Goal: Task Accomplishment & Management: Use online tool/utility

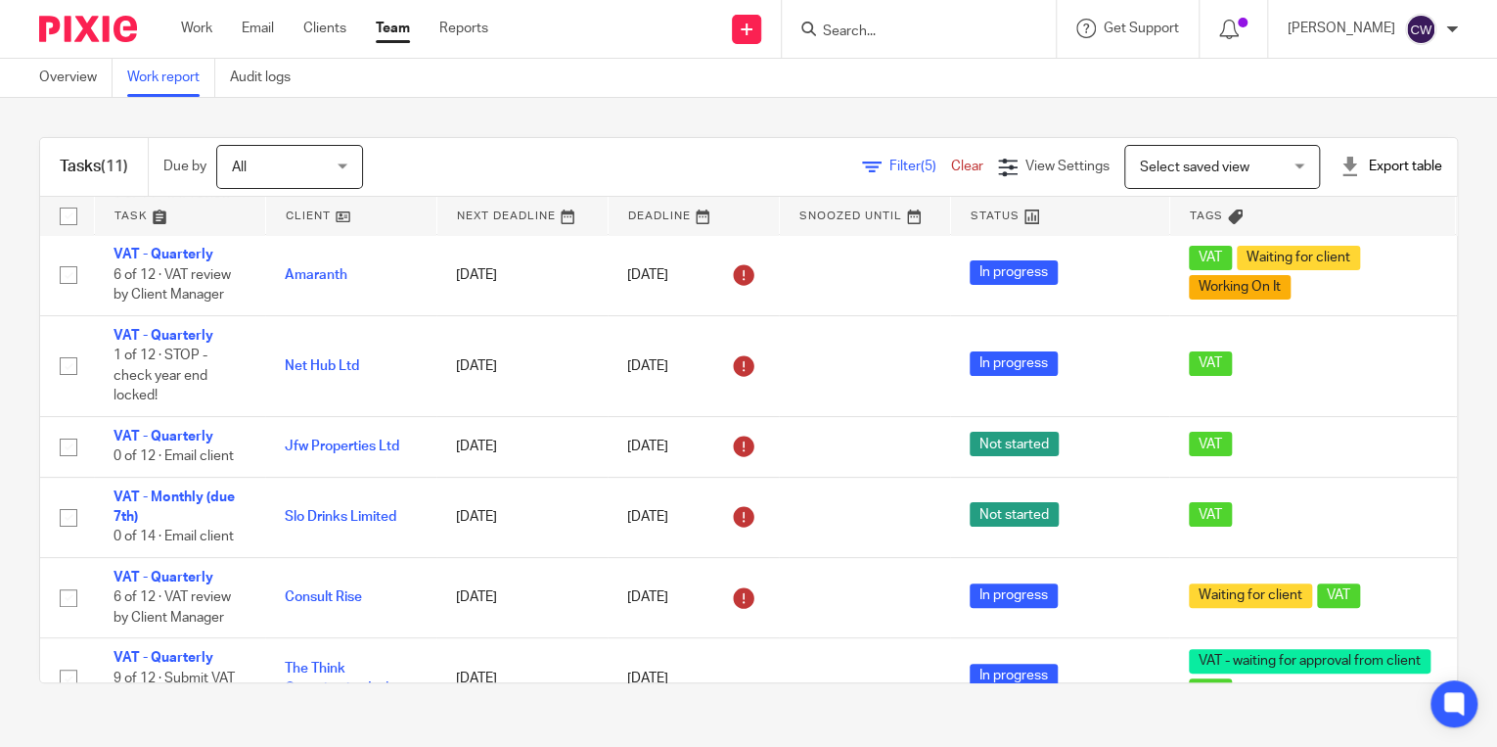
scroll to position [123, 0]
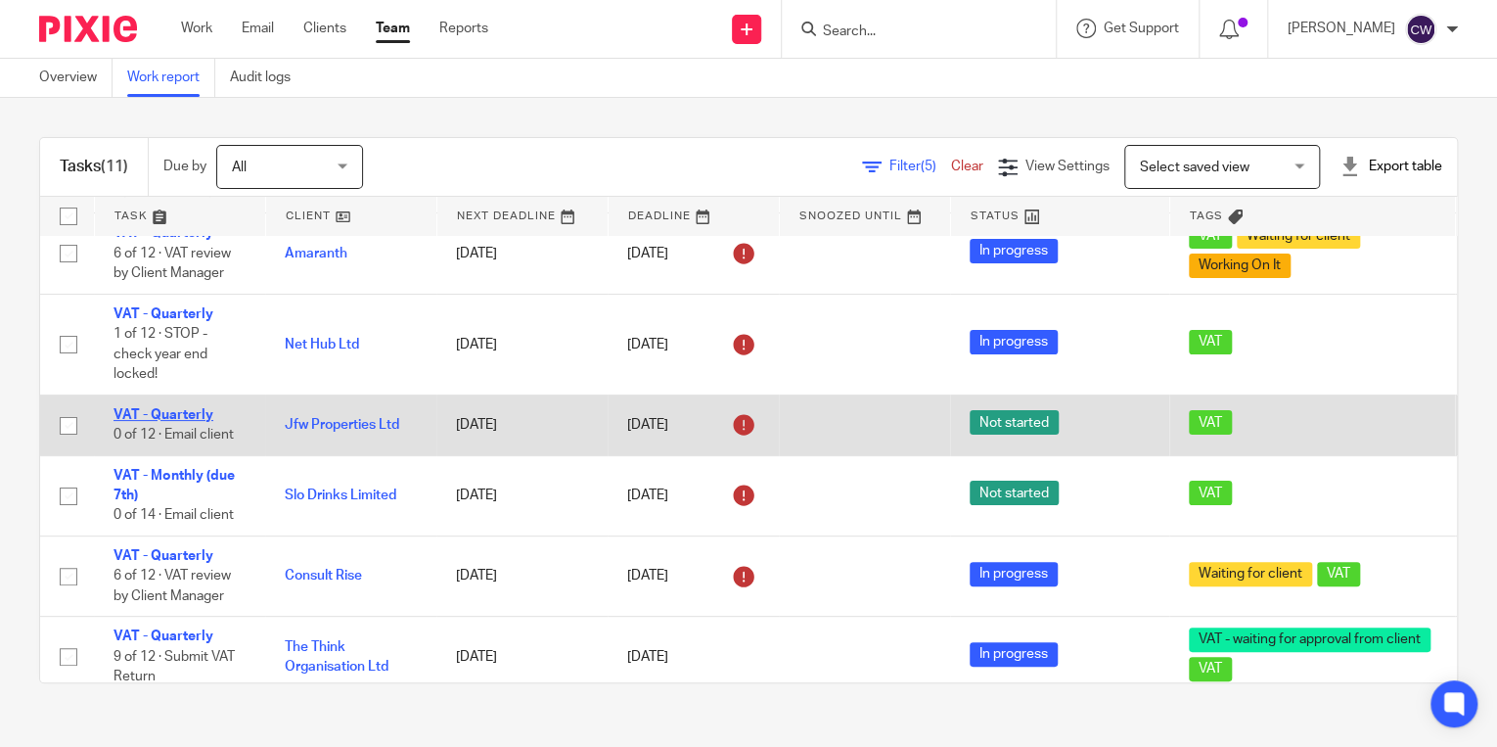
click at [196, 417] on link "VAT - Quarterly" at bounding box center [164, 415] width 100 height 14
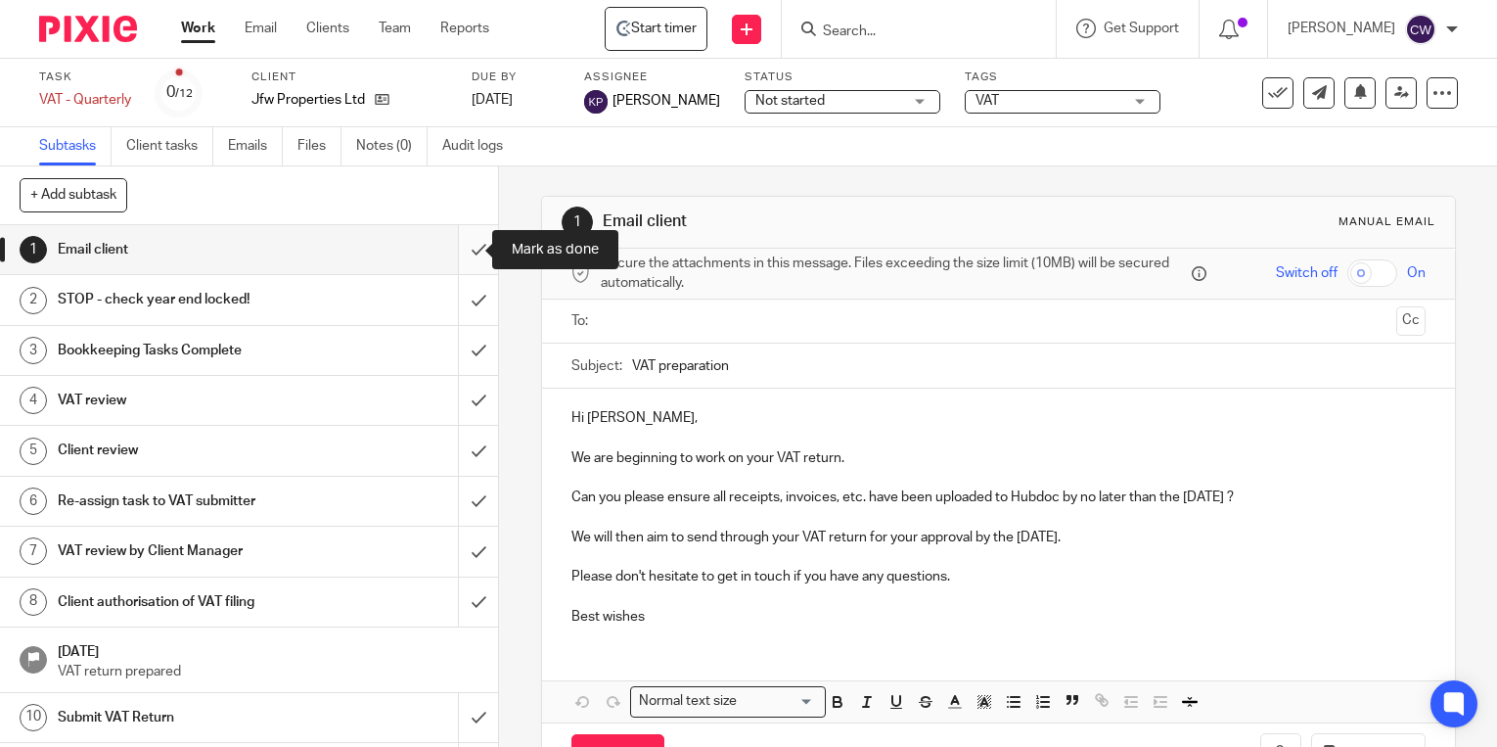
drag, startPoint x: 0, startPoint y: 0, endPoint x: 461, endPoint y: 254, distance: 526.5
click at [461, 250] on input "submit" at bounding box center [249, 249] width 498 height 49
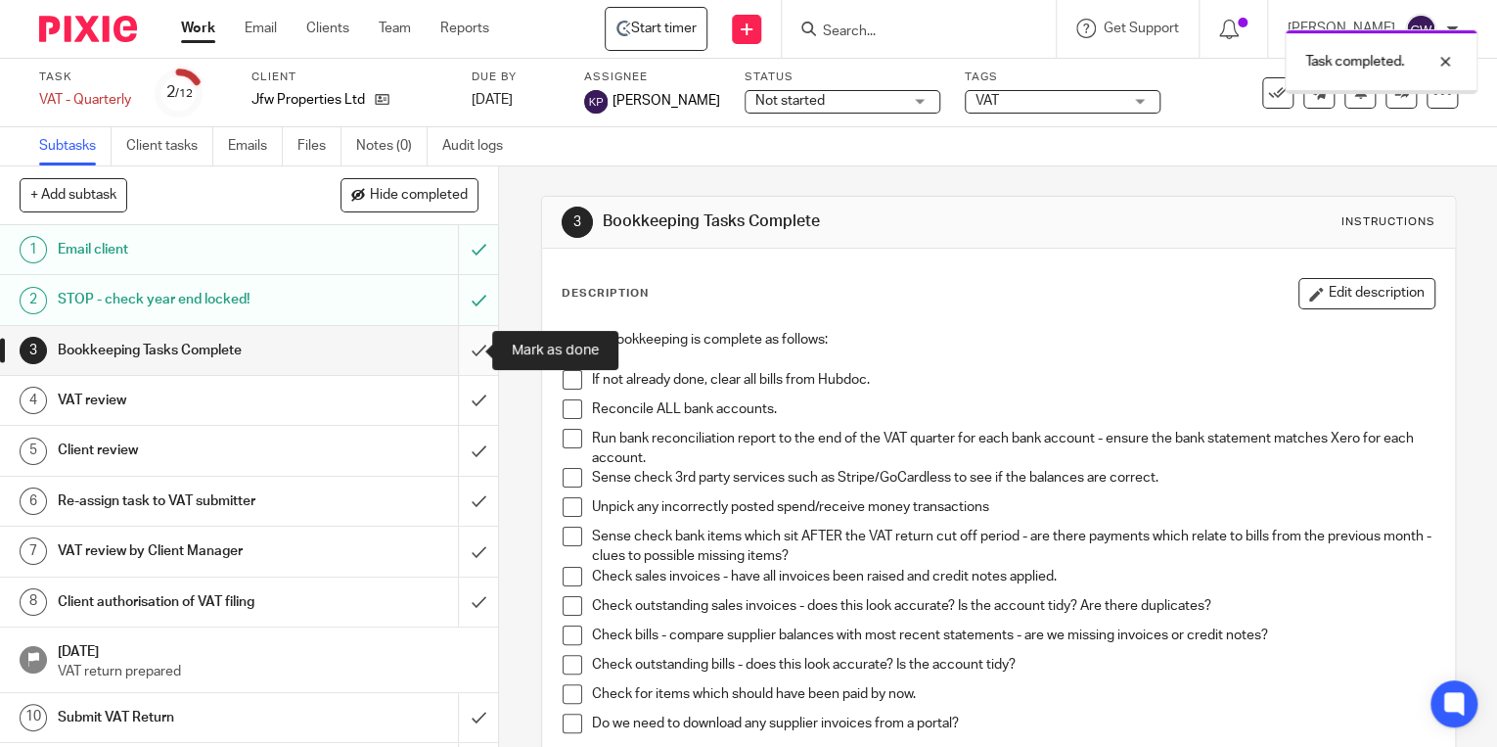
click at [462, 344] on input "submit" at bounding box center [249, 350] width 498 height 49
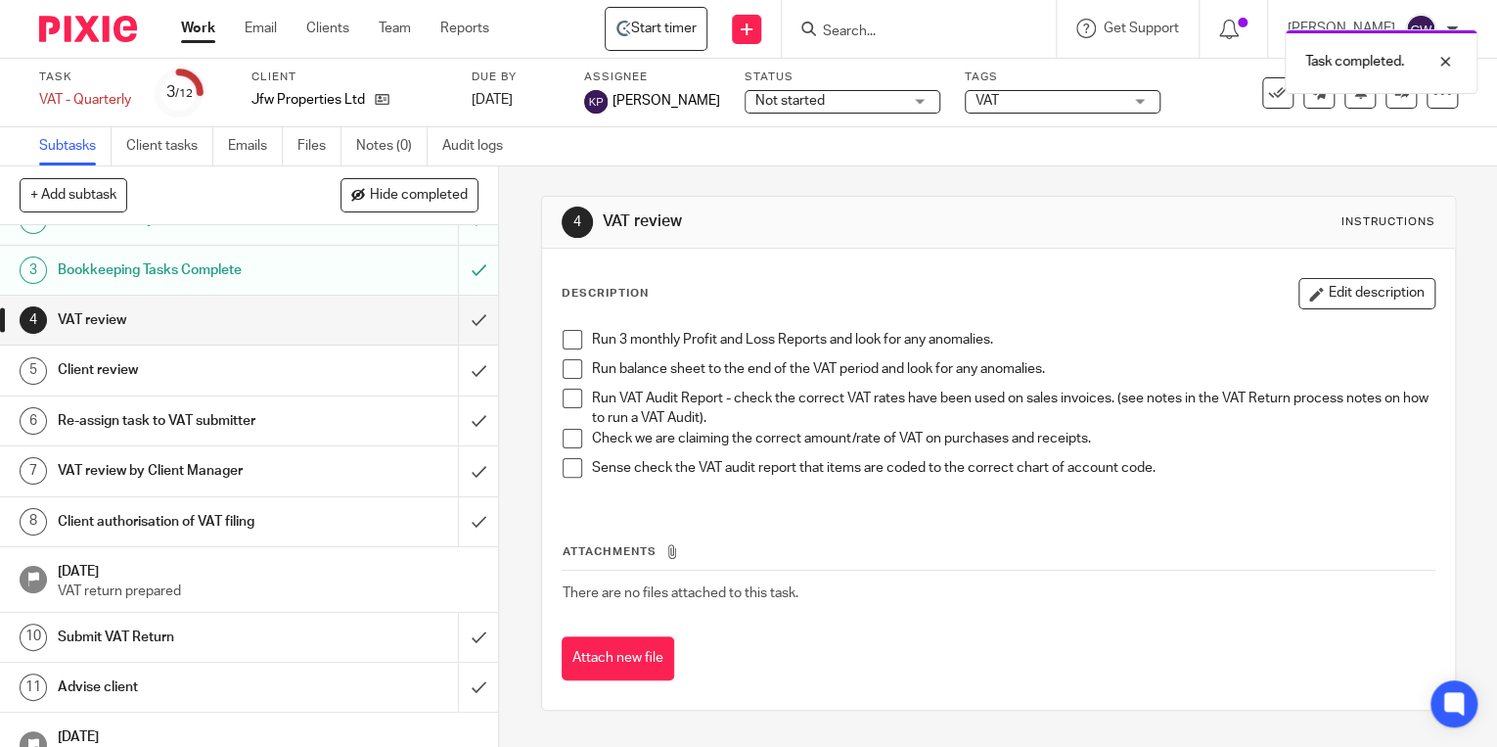
scroll to position [90, 0]
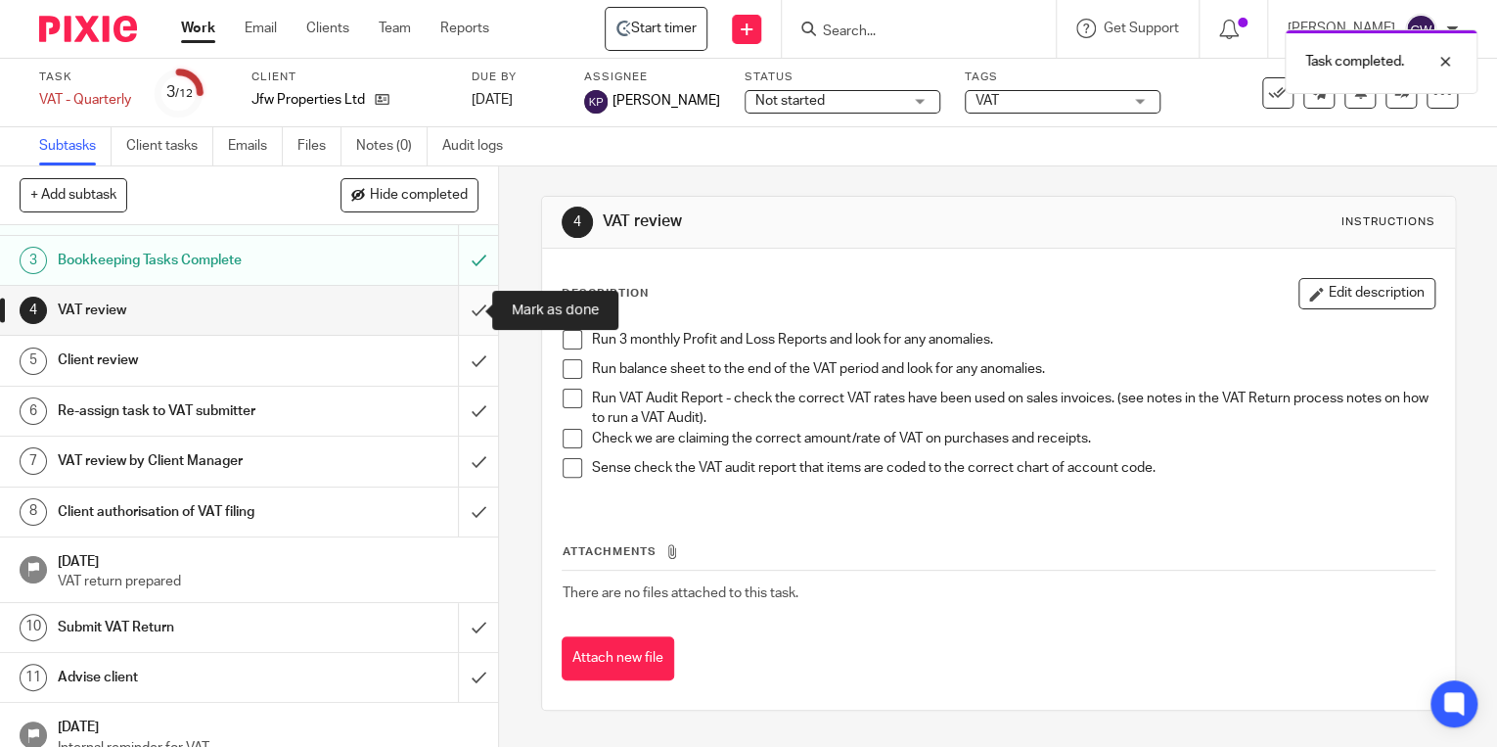
click at [461, 309] on input "submit" at bounding box center [249, 310] width 498 height 49
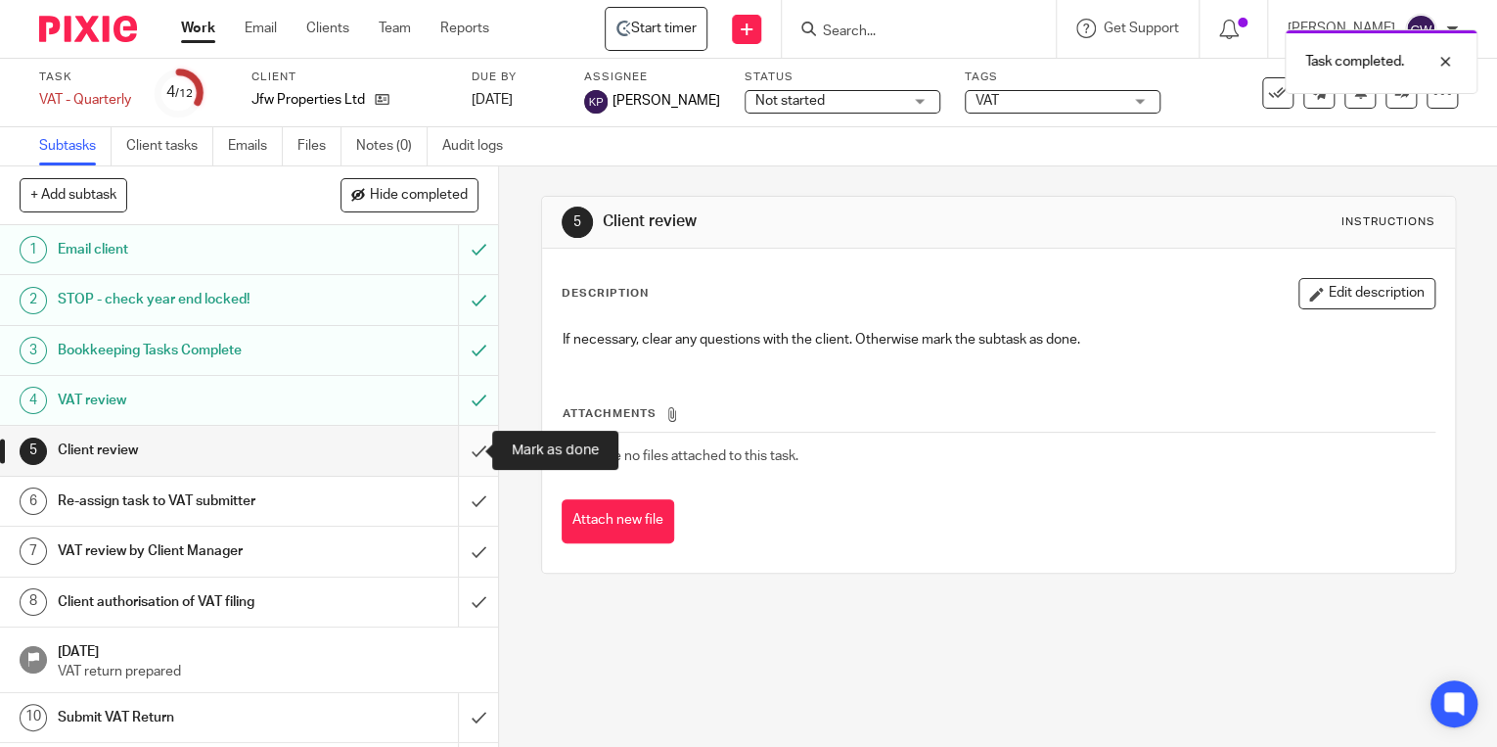
click at [461, 447] on input "submit" at bounding box center [249, 450] width 498 height 49
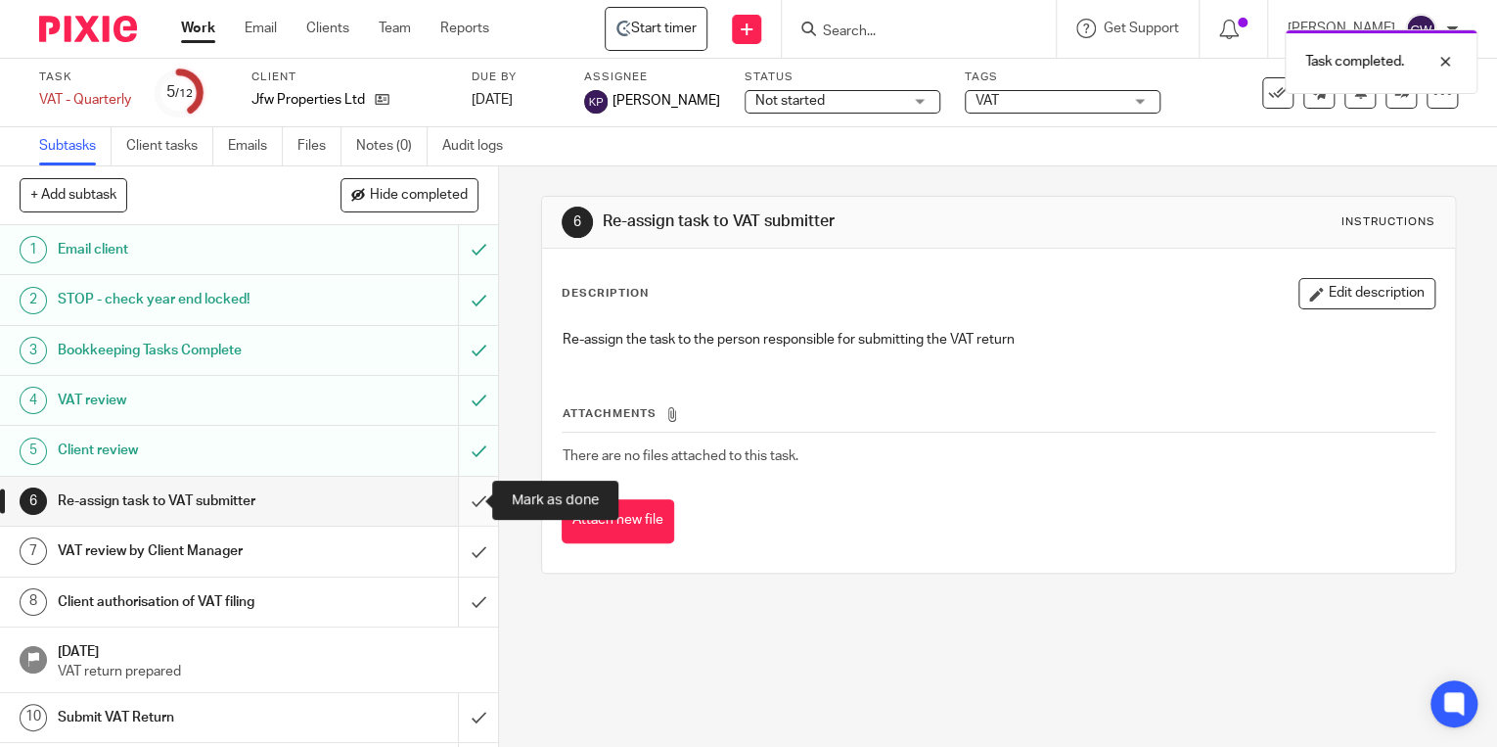
click at [458, 500] on input "submit" at bounding box center [249, 501] width 498 height 49
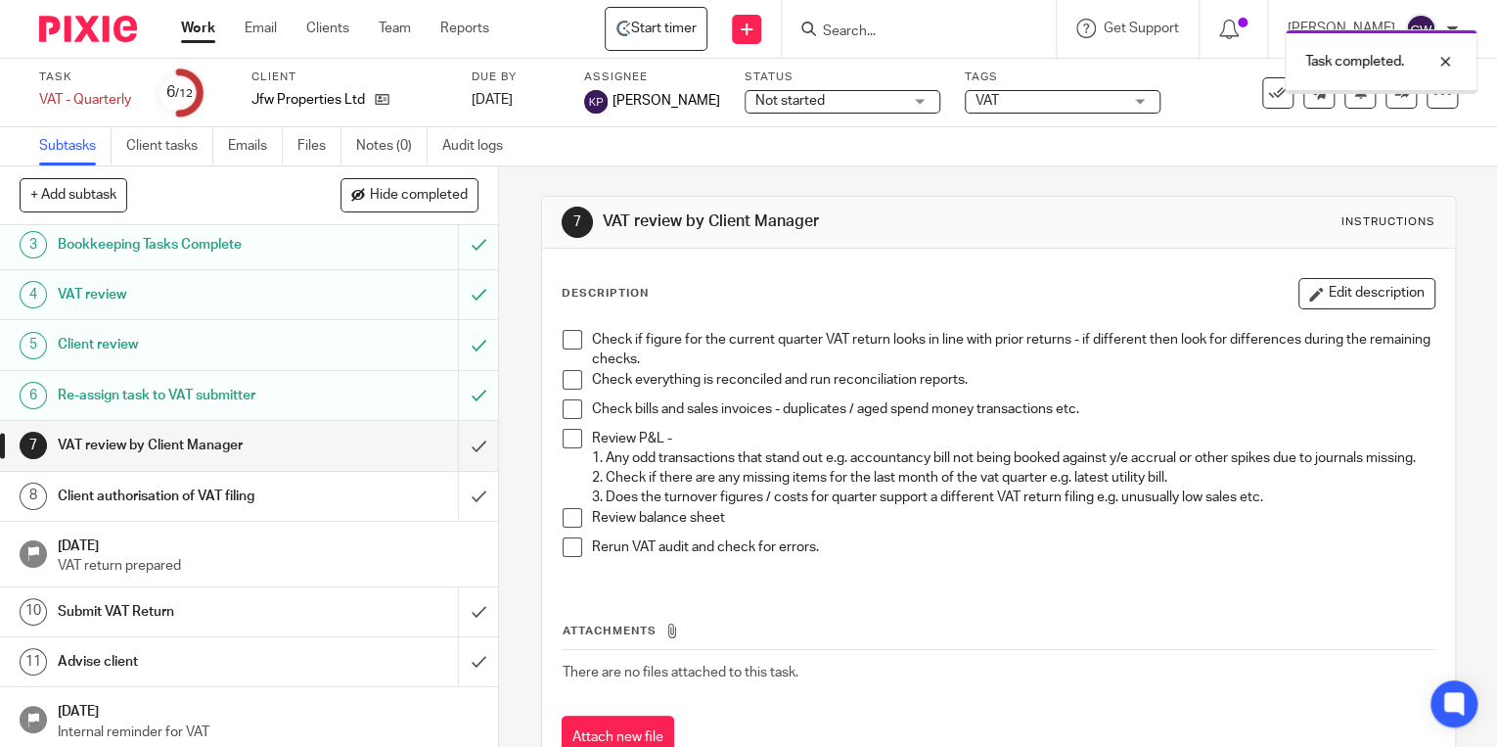
scroll to position [109, 0]
click at [460, 439] on input "submit" at bounding box center [249, 442] width 498 height 49
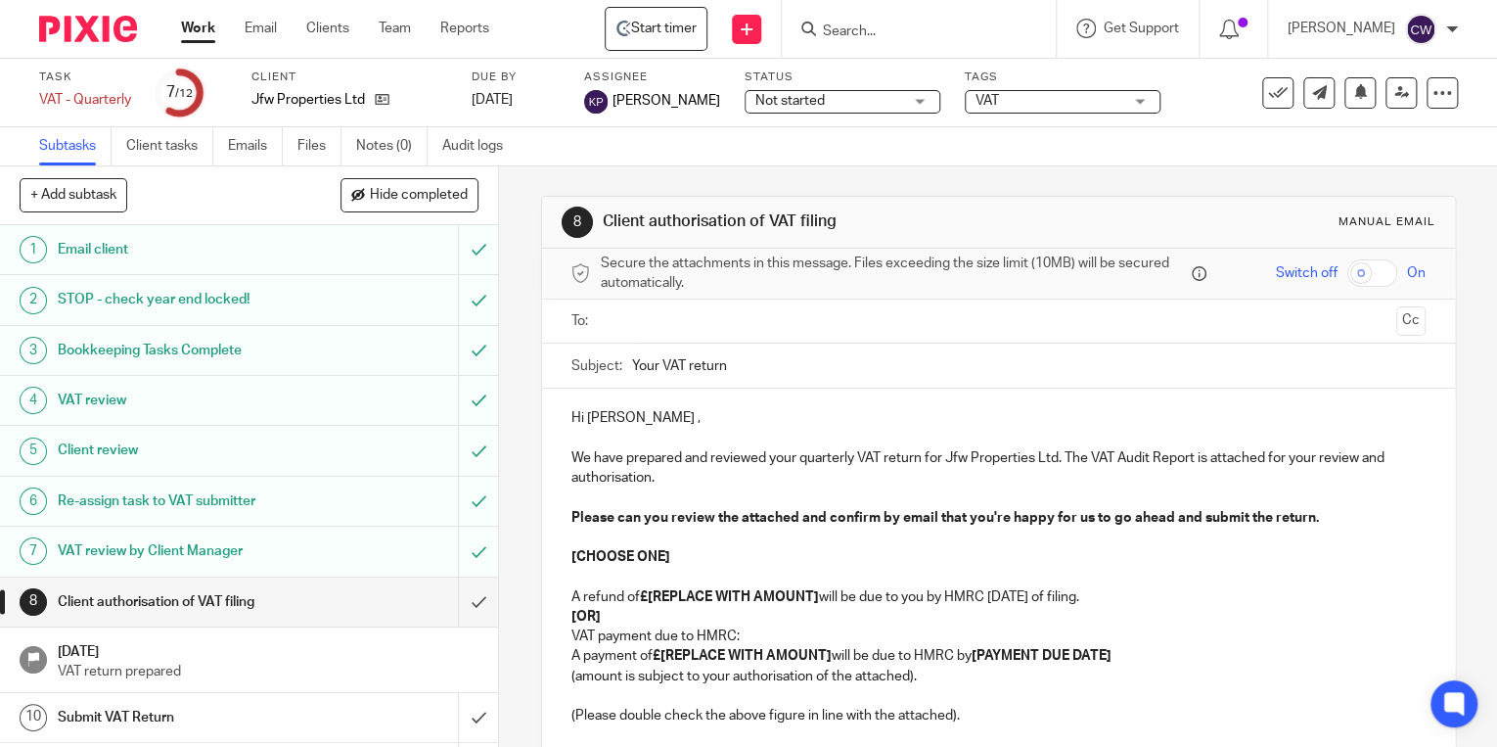
click at [564, 411] on div "Hi [PERSON_NAME] , We have prepared and reviewed your quarterly VAT return for …" at bounding box center [998, 624] width 913 height 471
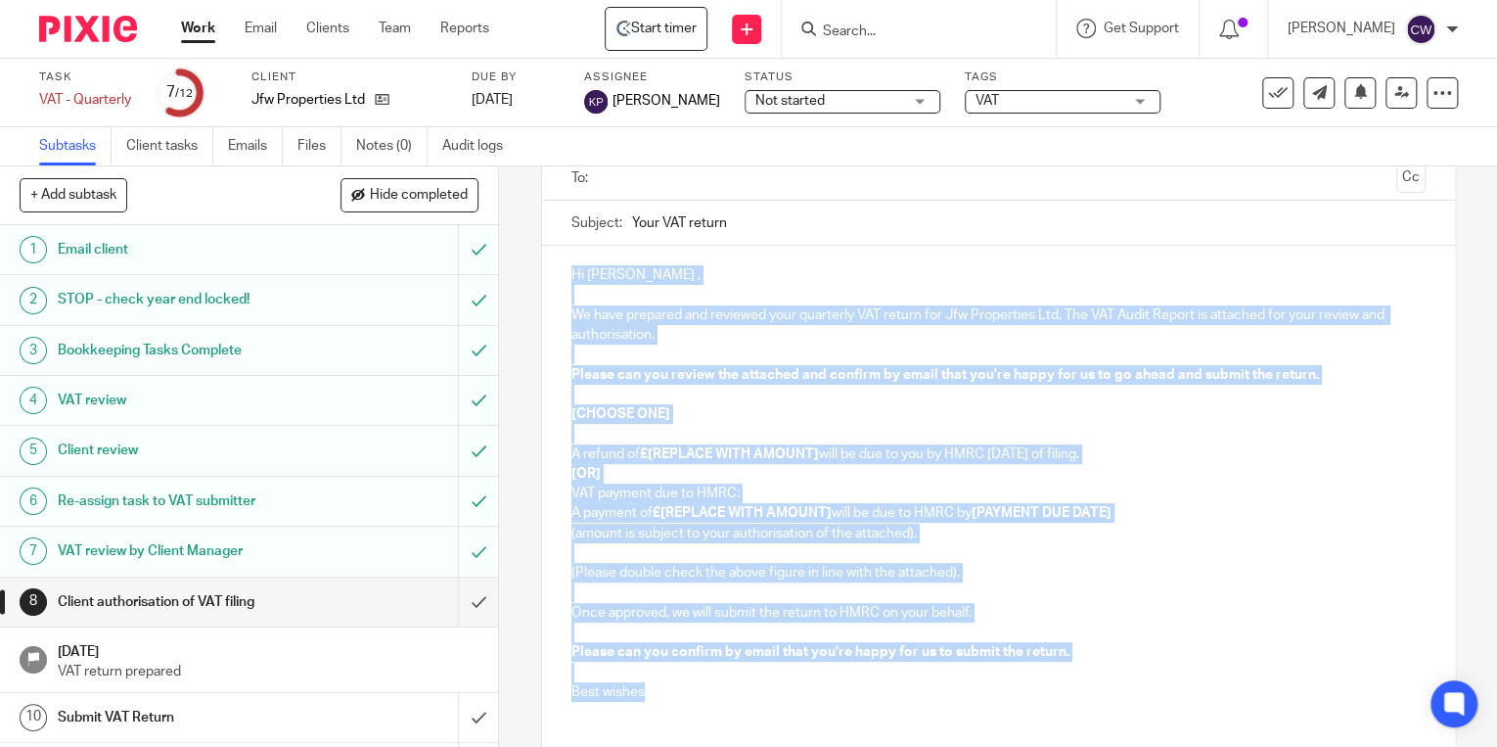
scroll to position [285, 0]
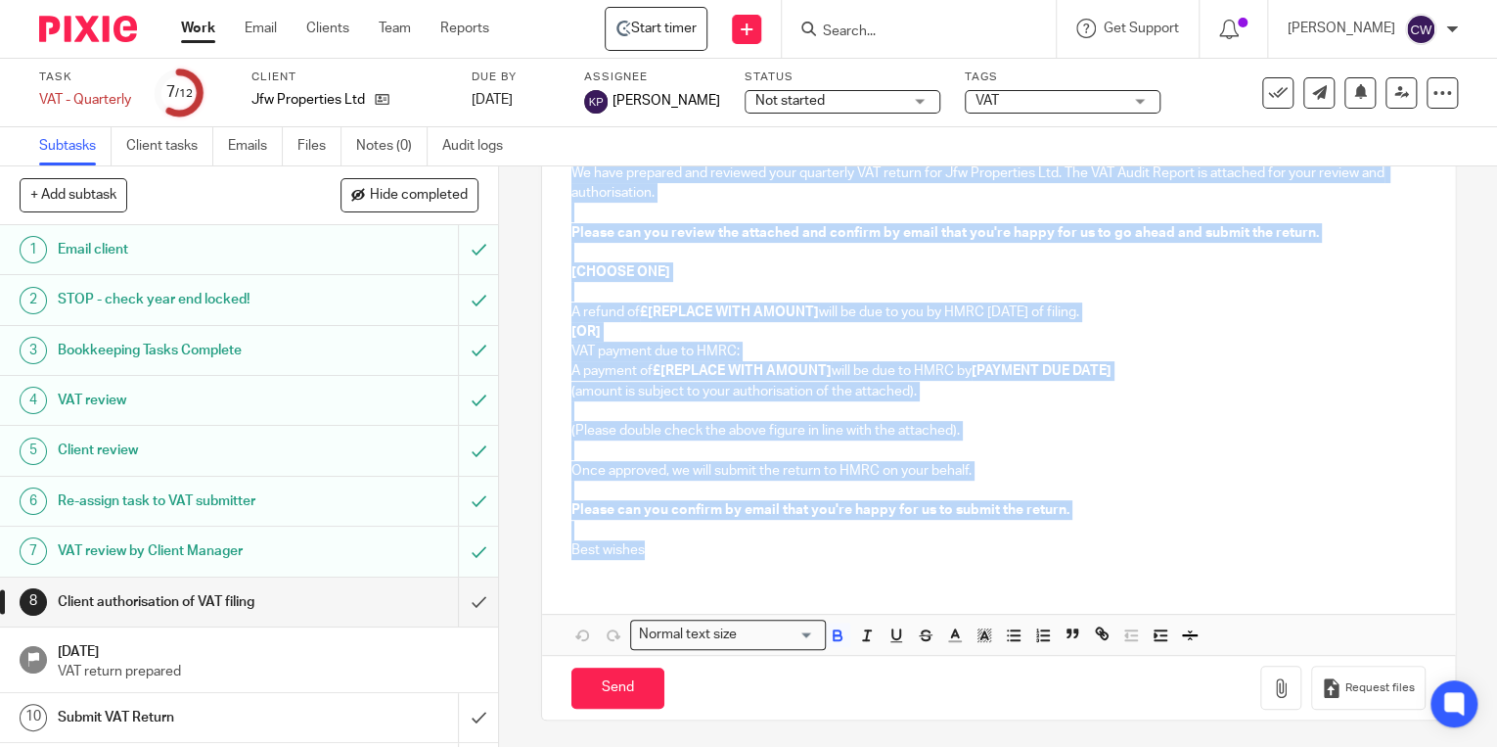
drag, startPoint x: 631, startPoint y: 445, endPoint x: 779, endPoint y: 560, distance: 186.9
click at [779, 560] on div "Hi [PERSON_NAME] , We have prepared and reviewed your quarterly VAT return for …" at bounding box center [998, 339] width 913 height 471
copy div "Hi [PERSON_NAME] , We have prepared and reviewed your quarterly VAT return for …"
